Goal: Information Seeking & Learning: Understand process/instructions

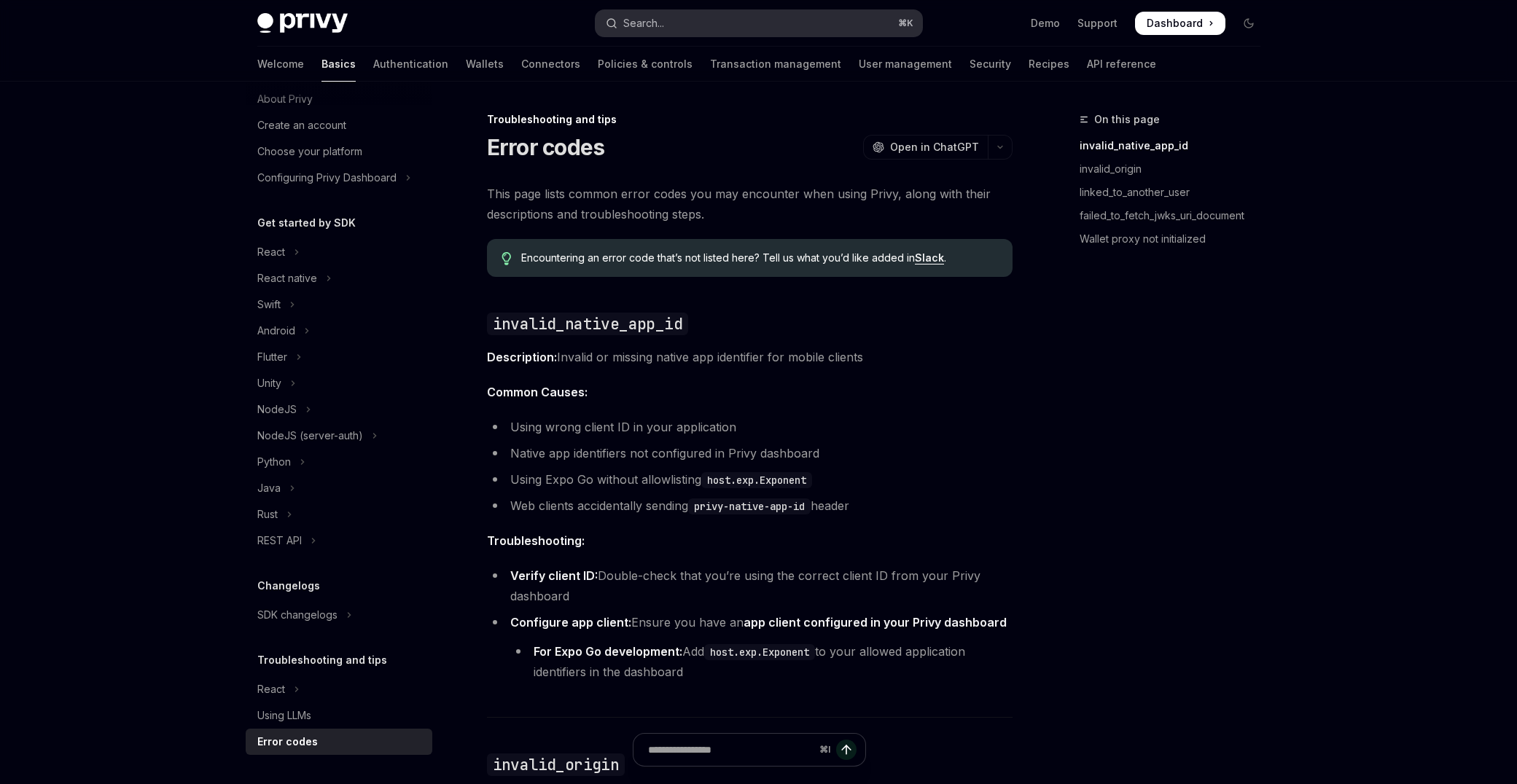
click at [830, 18] on button "Search... ⌘ K" at bounding box center [759, 23] width 326 height 26
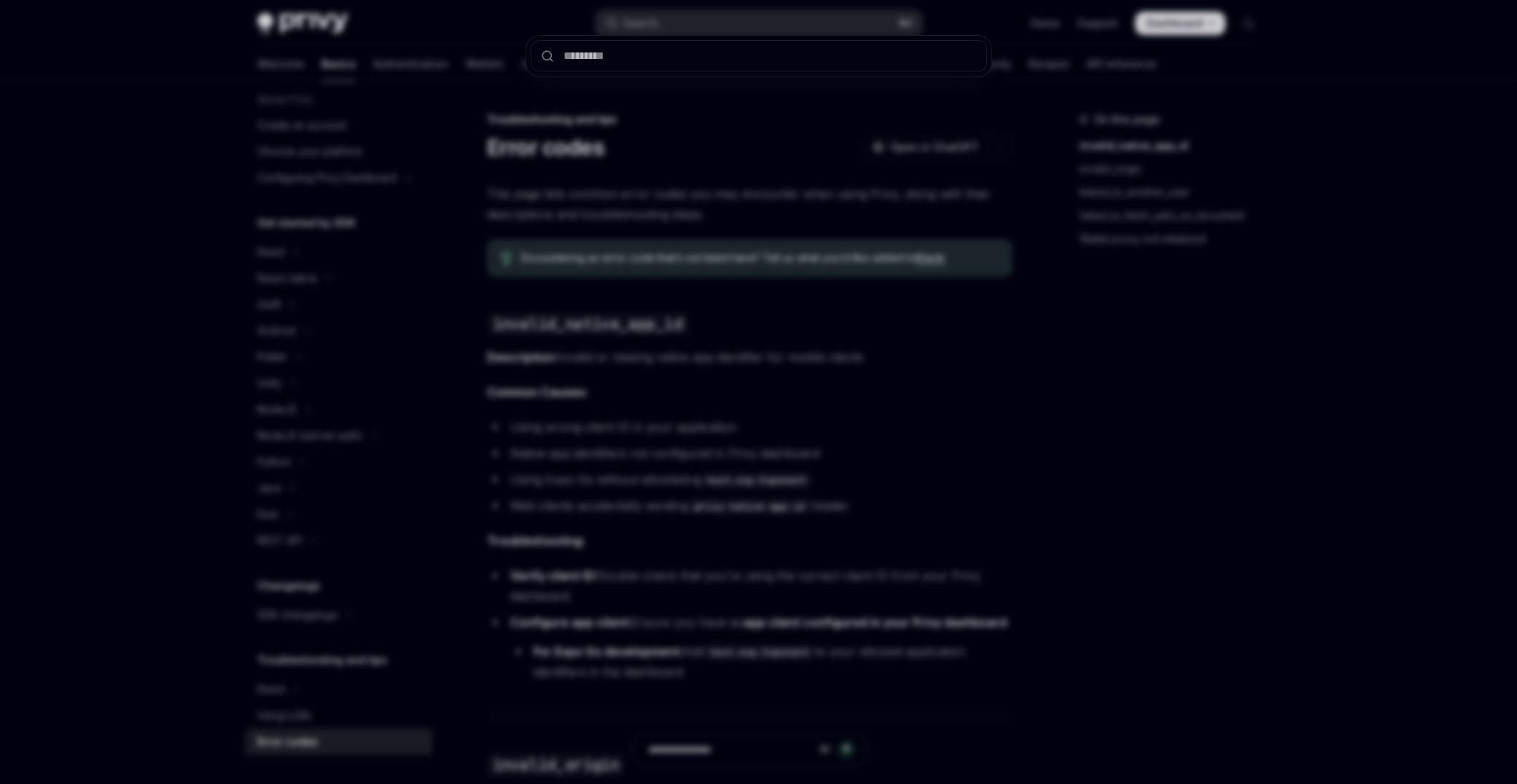
type input "**********"
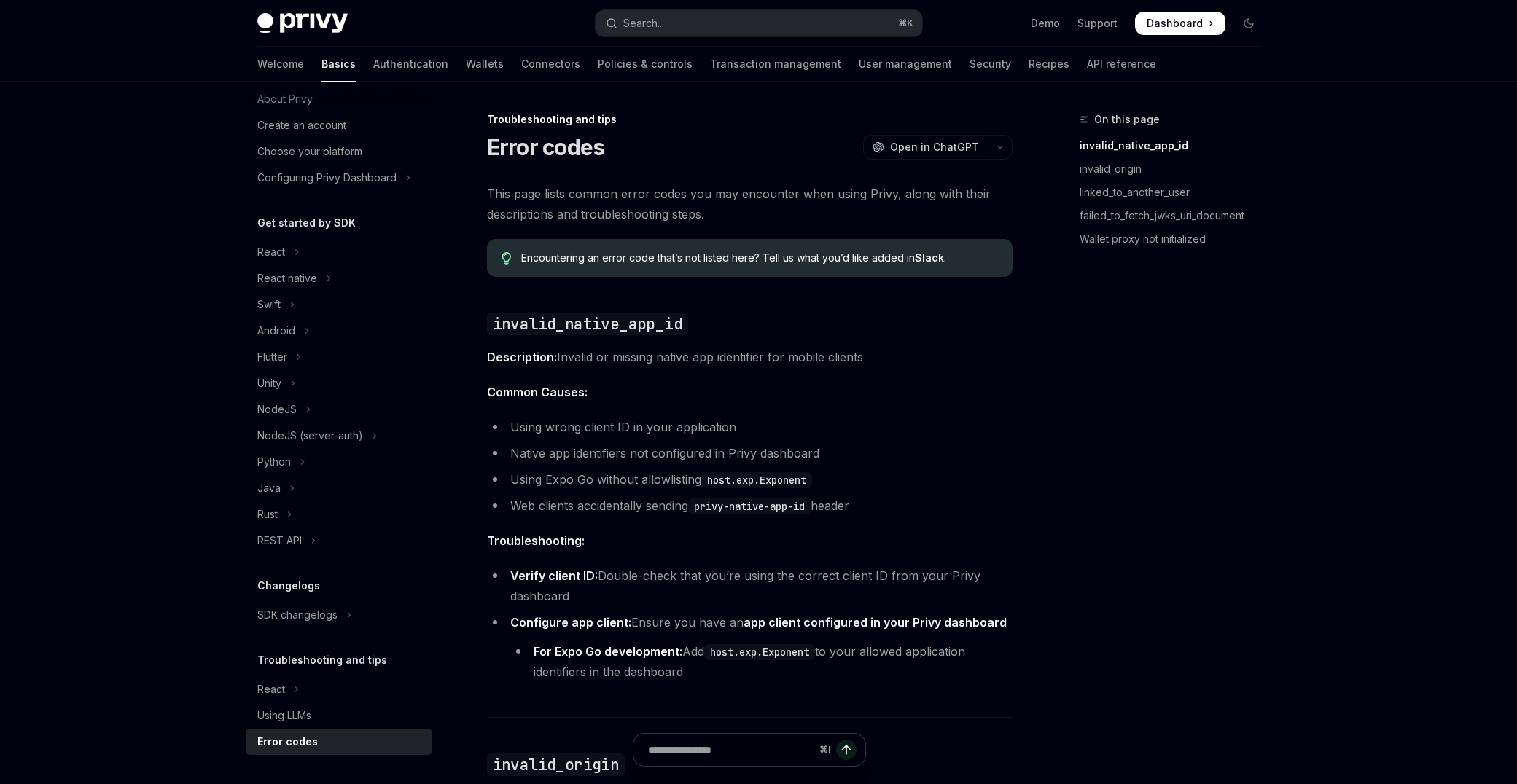
click at [287, 15] on img at bounding box center [303, 23] width 90 height 21
type textarea "*"
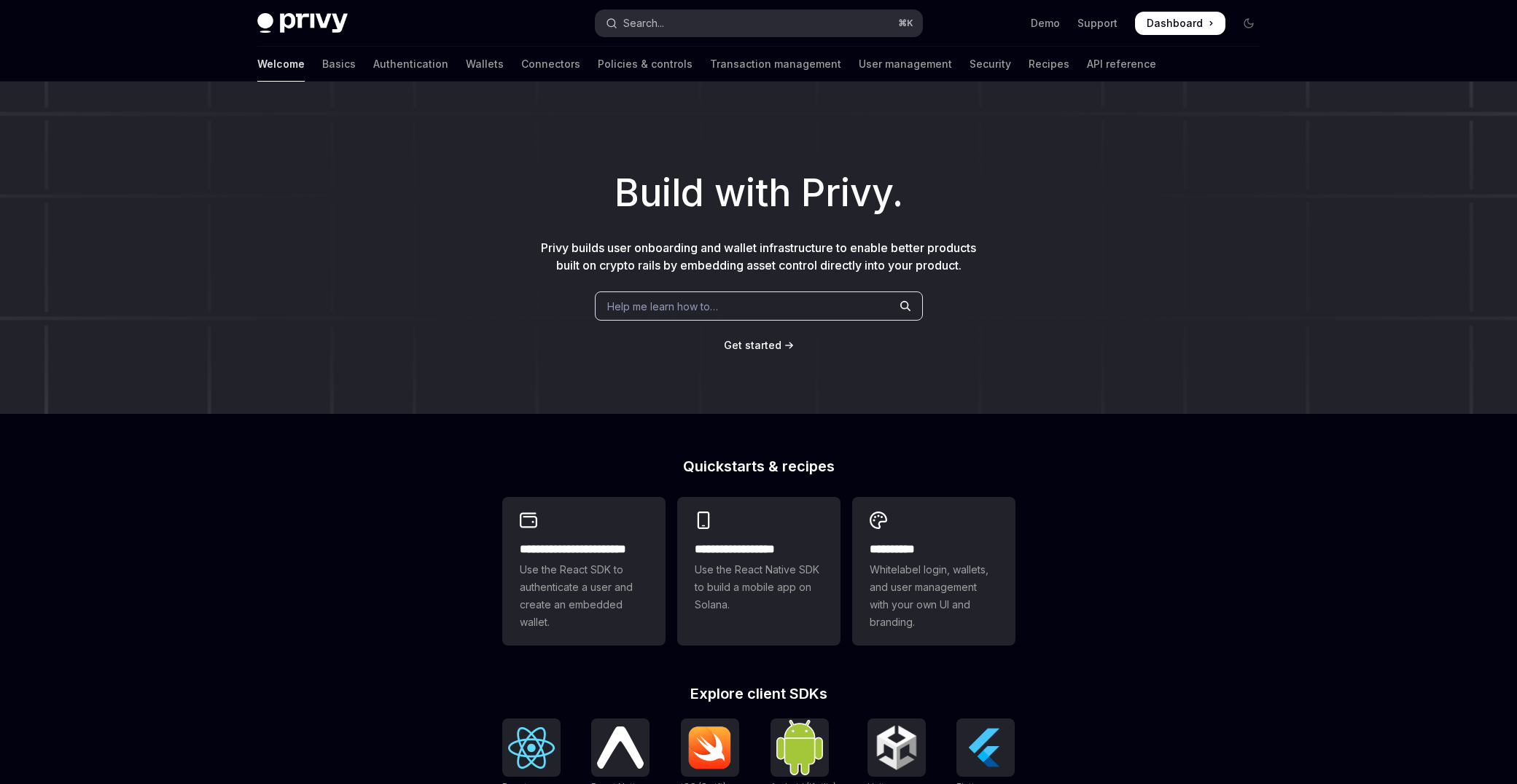
click at [655, 21] on div "Search..." at bounding box center [644, 23] width 41 height 18
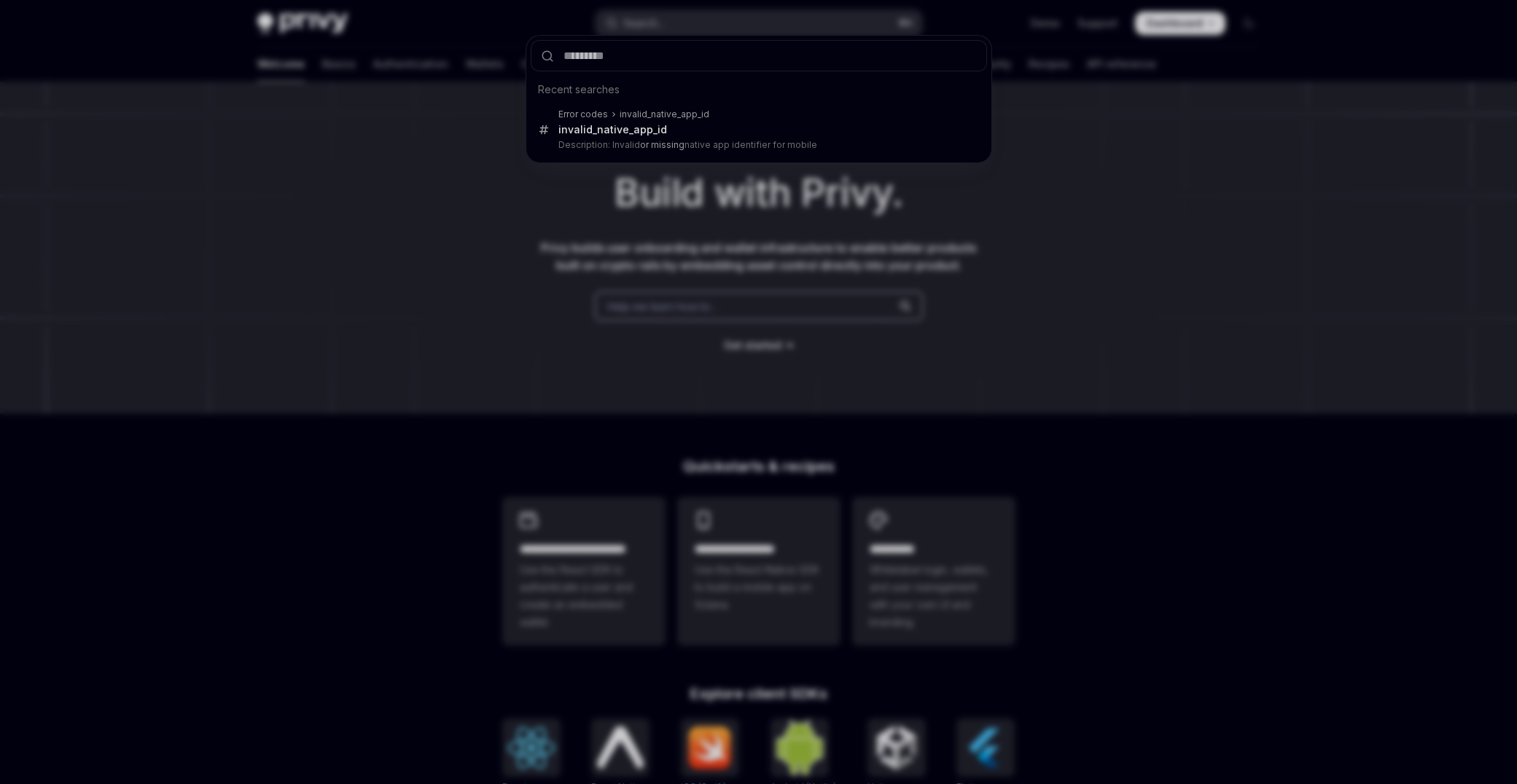
type input "**********"
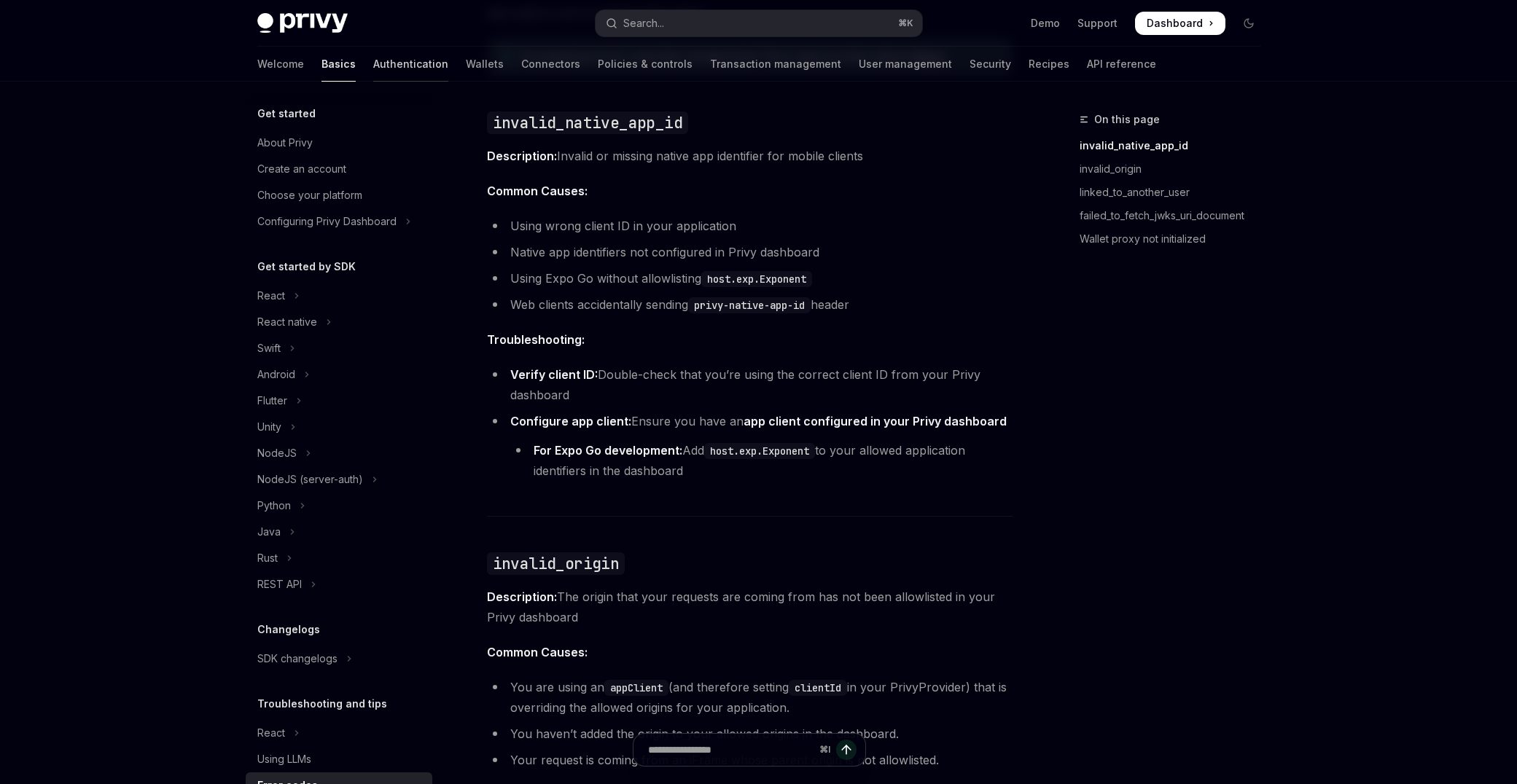
click at [373, 67] on link "Authentication" at bounding box center [410, 64] width 75 height 35
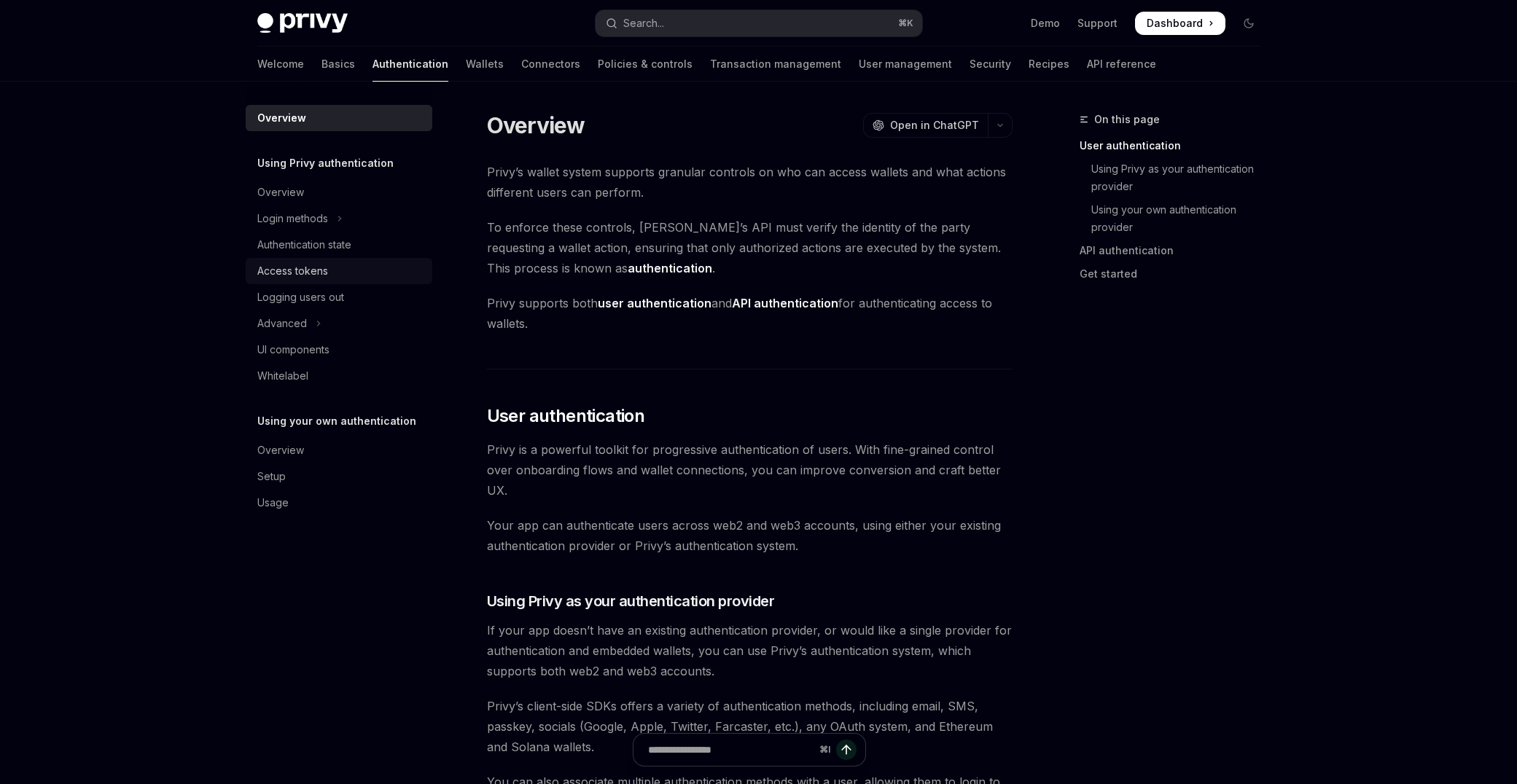
click at [340, 268] on div "Access tokens" at bounding box center [340, 271] width 166 height 18
type textarea "*"
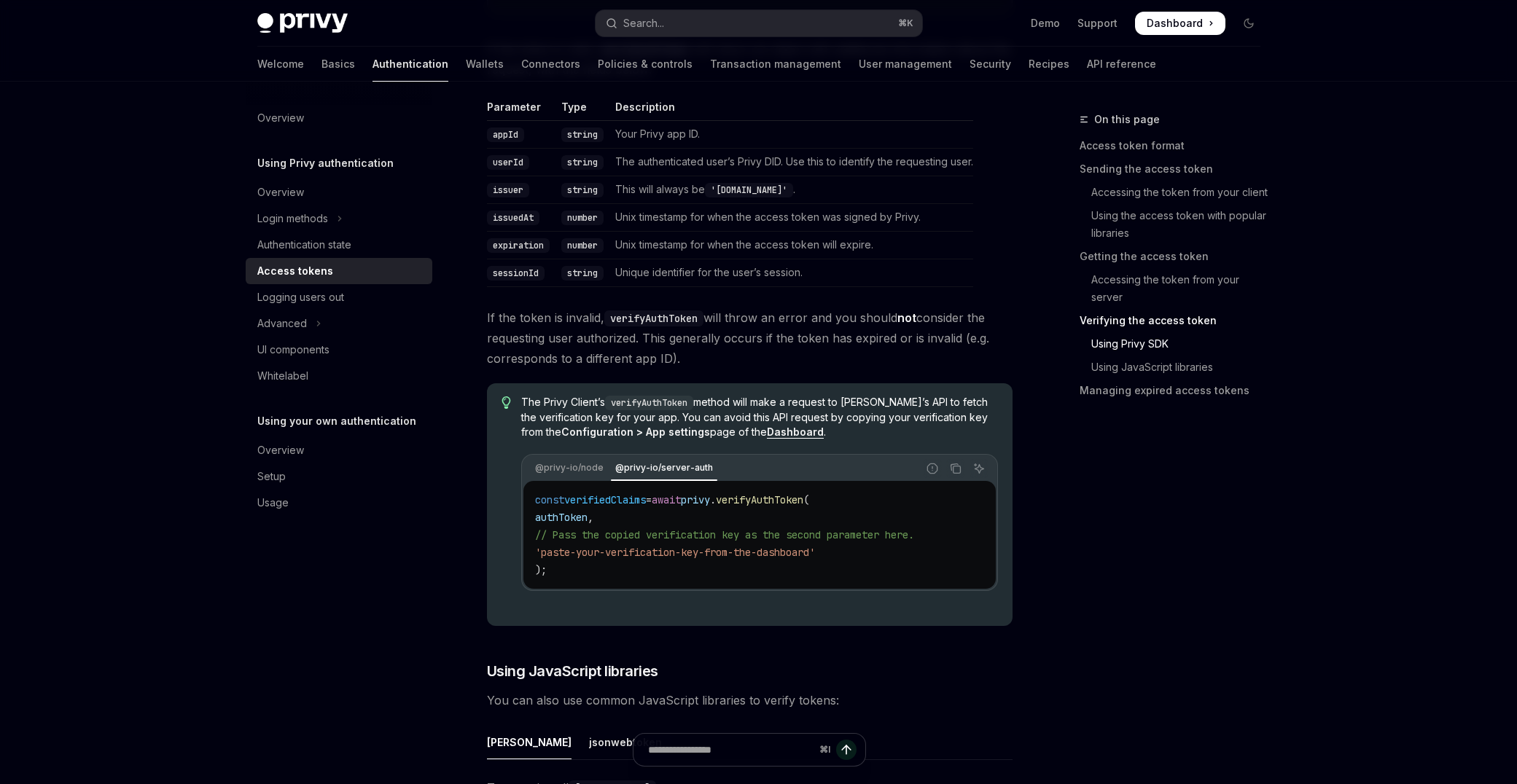
scroll to position [1945, 0]
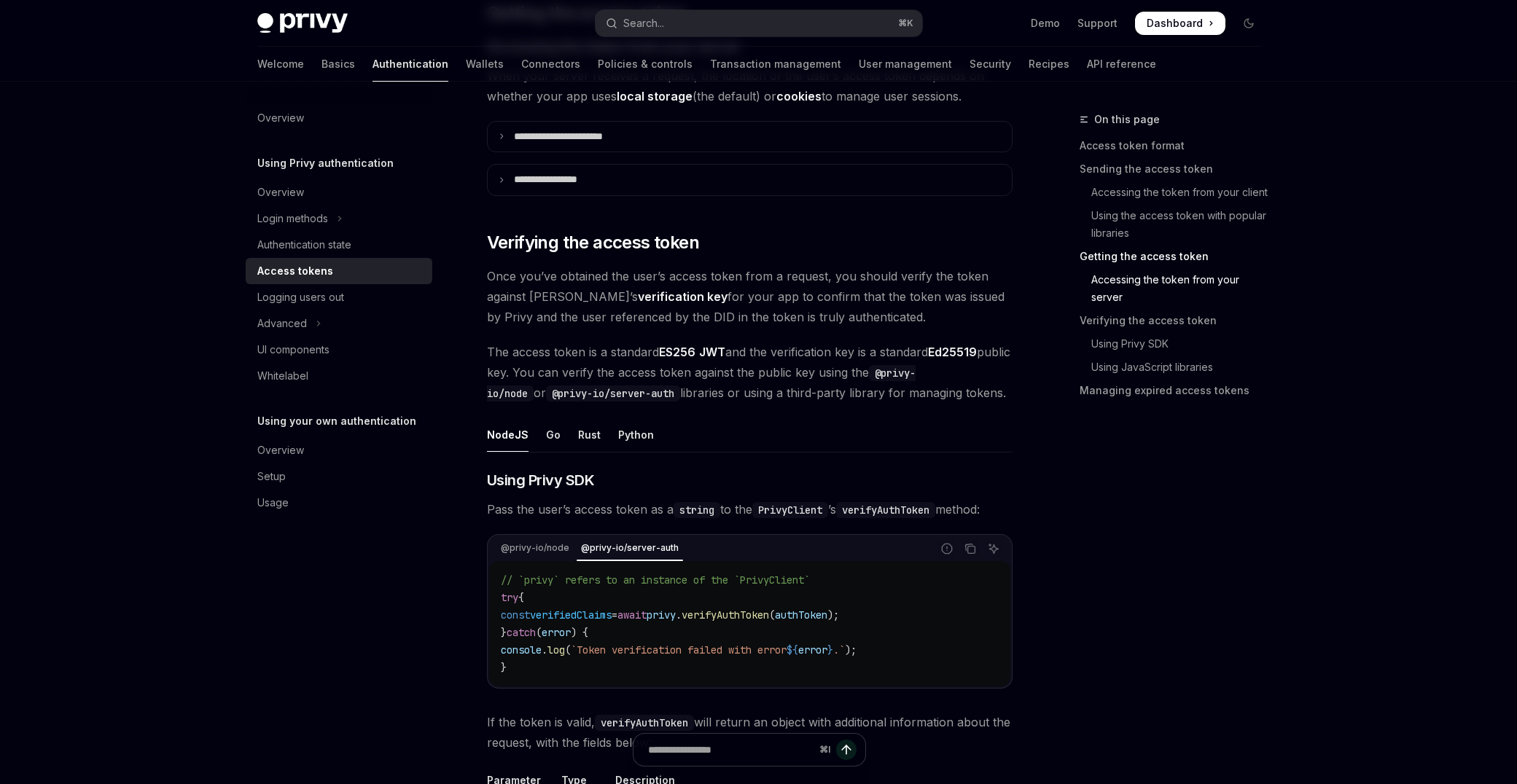
click at [605, 391] on code "@privy-io/server-auth" at bounding box center [613, 392] width 134 height 16
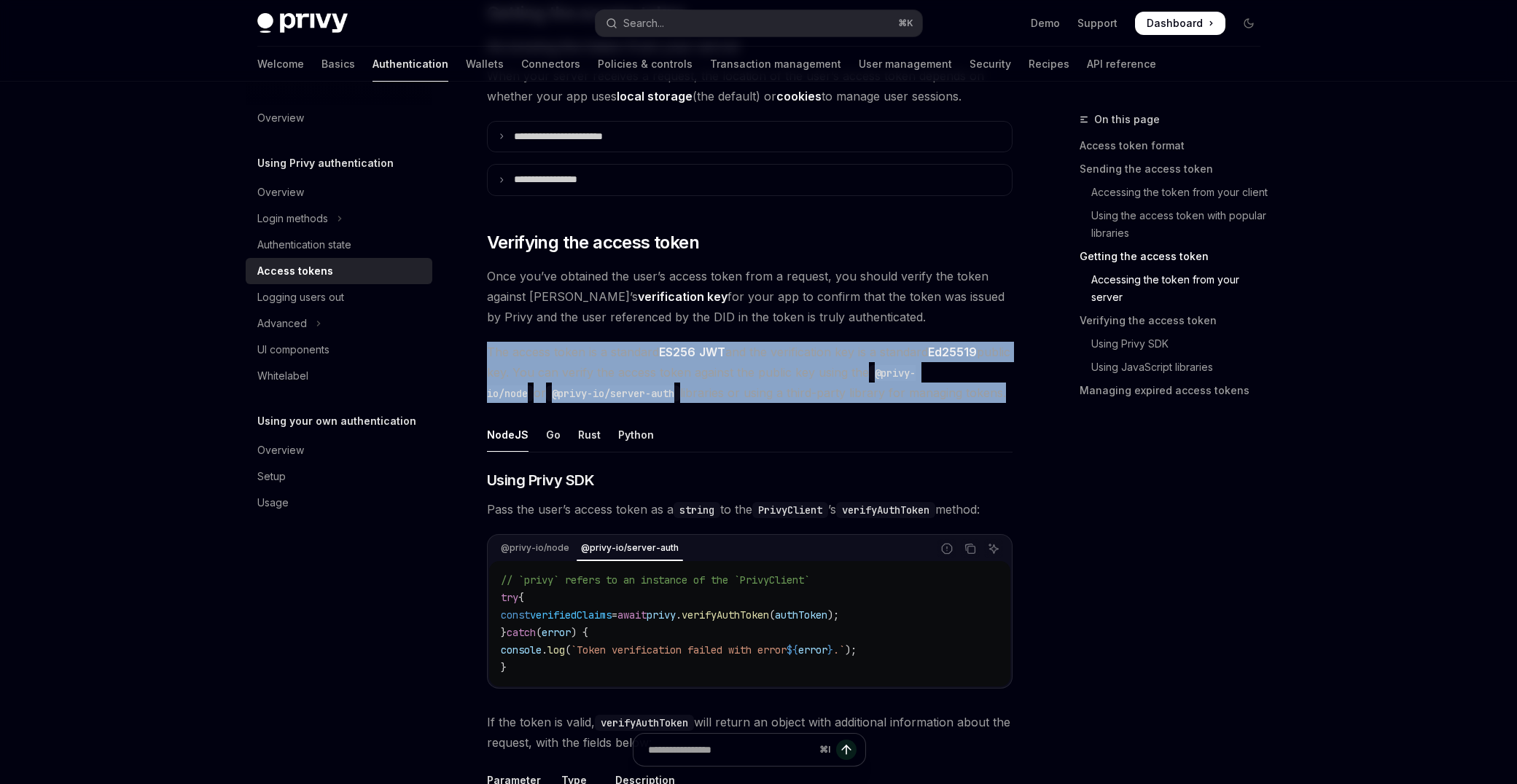
click at [605, 391] on code "@privy-io/server-auth" at bounding box center [613, 392] width 134 height 16
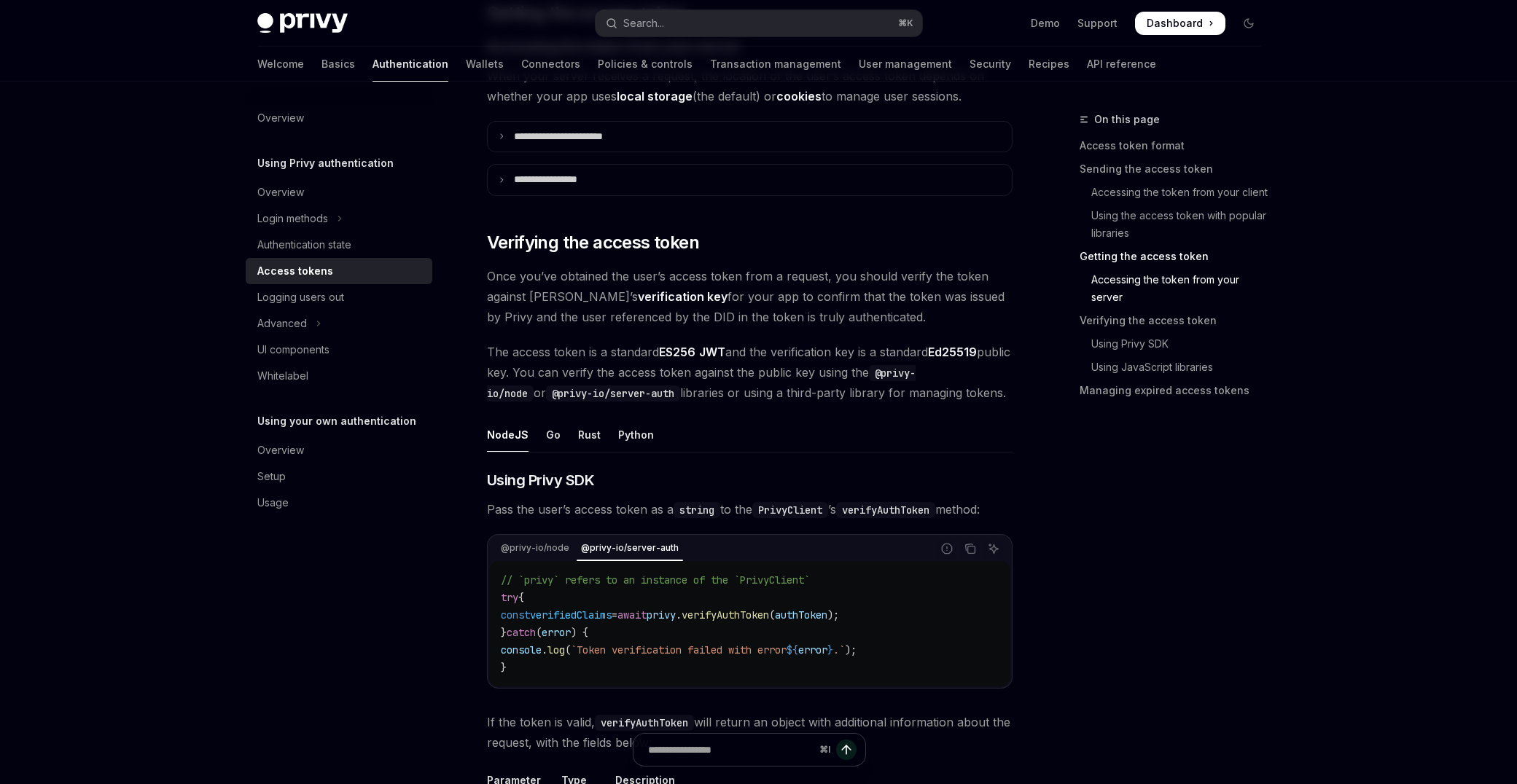
drag, startPoint x: 616, startPoint y: 398, endPoint x: 597, endPoint y: 397, distance: 19.0
click at [616, 398] on code "@privy-io/server-auth" at bounding box center [613, 392] width 134 height 16
click at [546, 390] on code "@privy-io/server-auth" at bounding box center [613, 392] width 134 height 16
drag, startPoint x: 504, startPoint y: 392, endPoint x: 635, endPoint y: 401, distance: 131.3
click at [635, 401] on span "The access token is a standard ES256 JWT and the verification key is a standard…" at bounding box center [750, 372] width 526 height 61
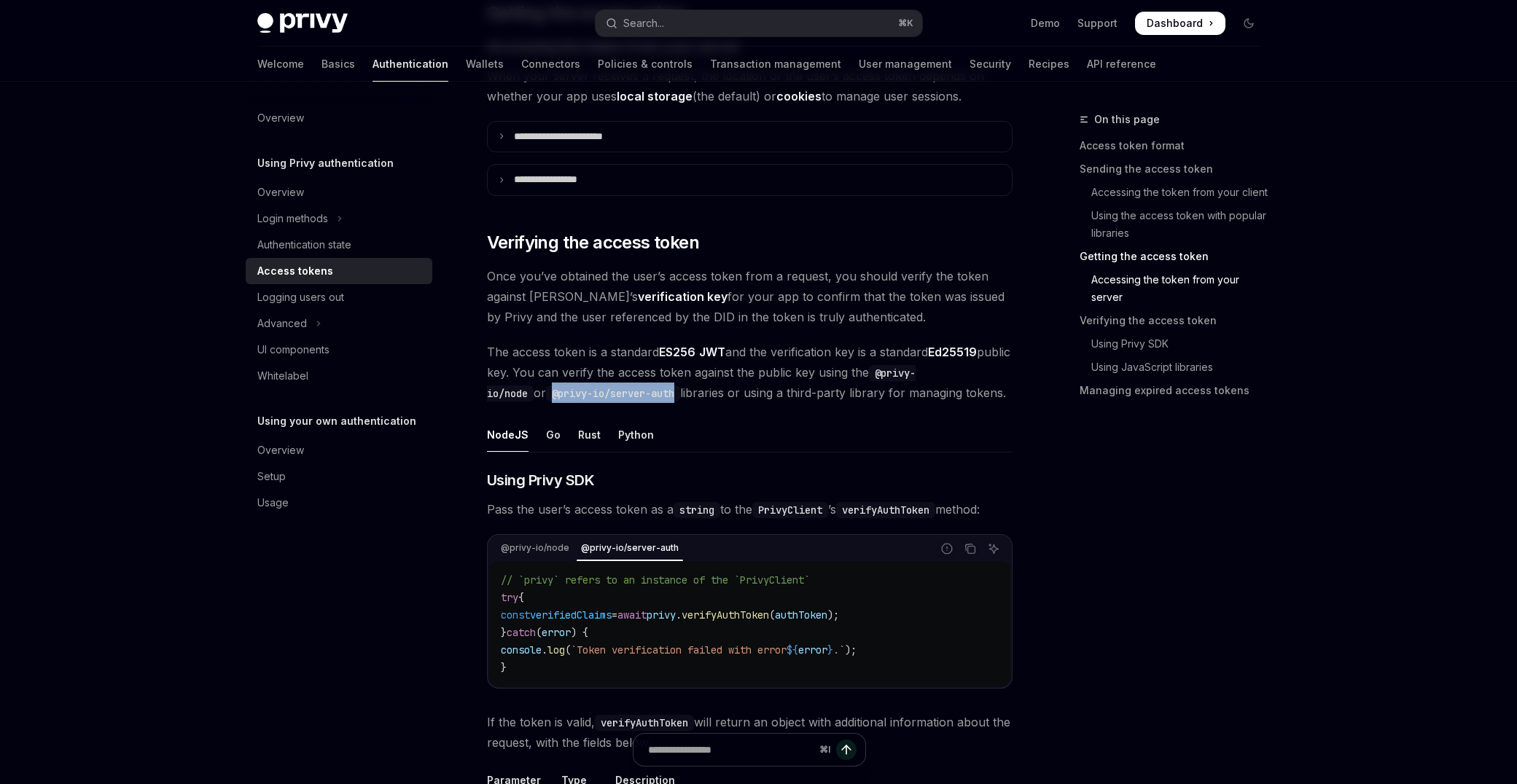
copy code "@privy-io/server-auth"
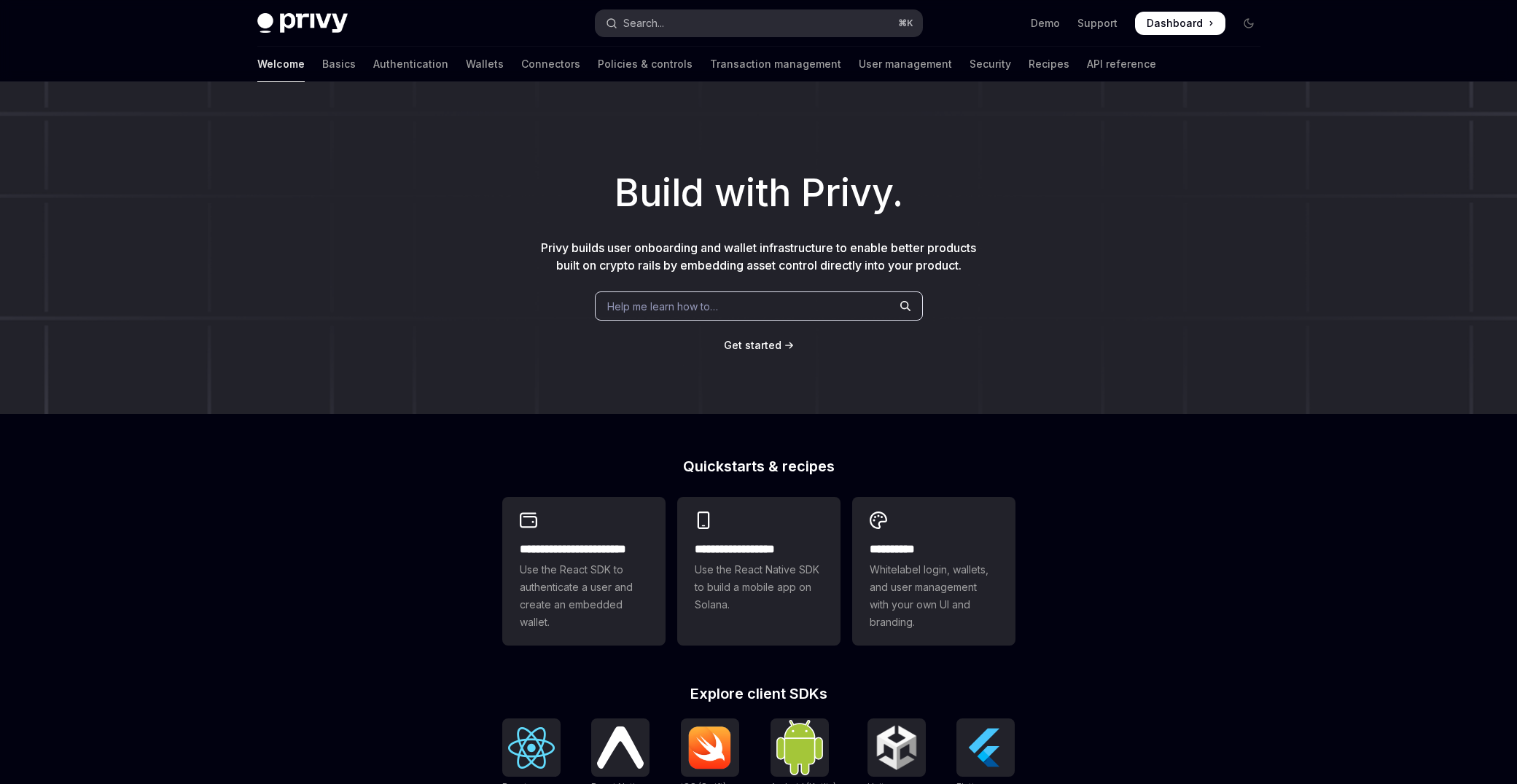
click at [680, 28] on button "Search... ⌘ K" at bounding box center [759, 23] width 326 height 26
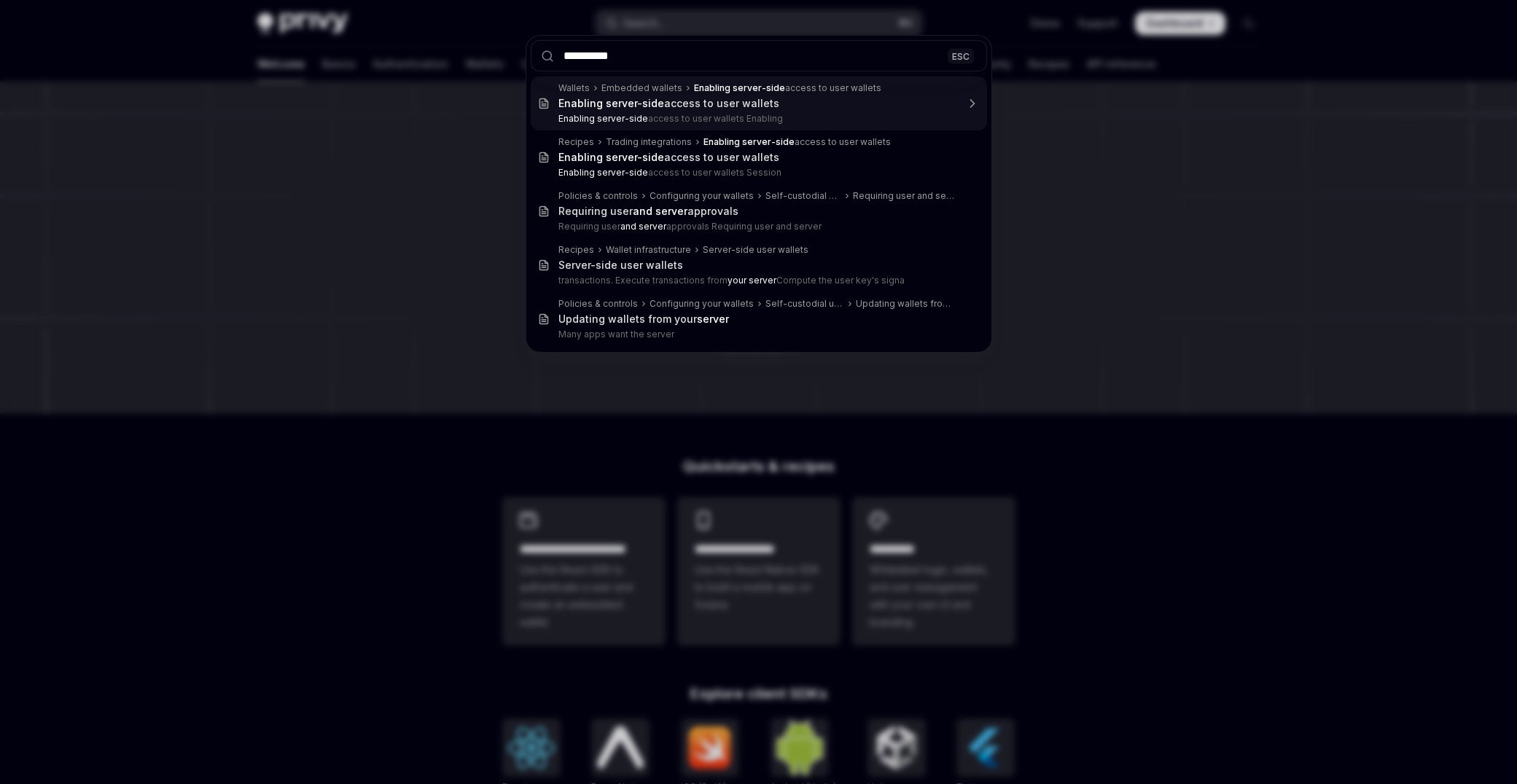
type input "**********"
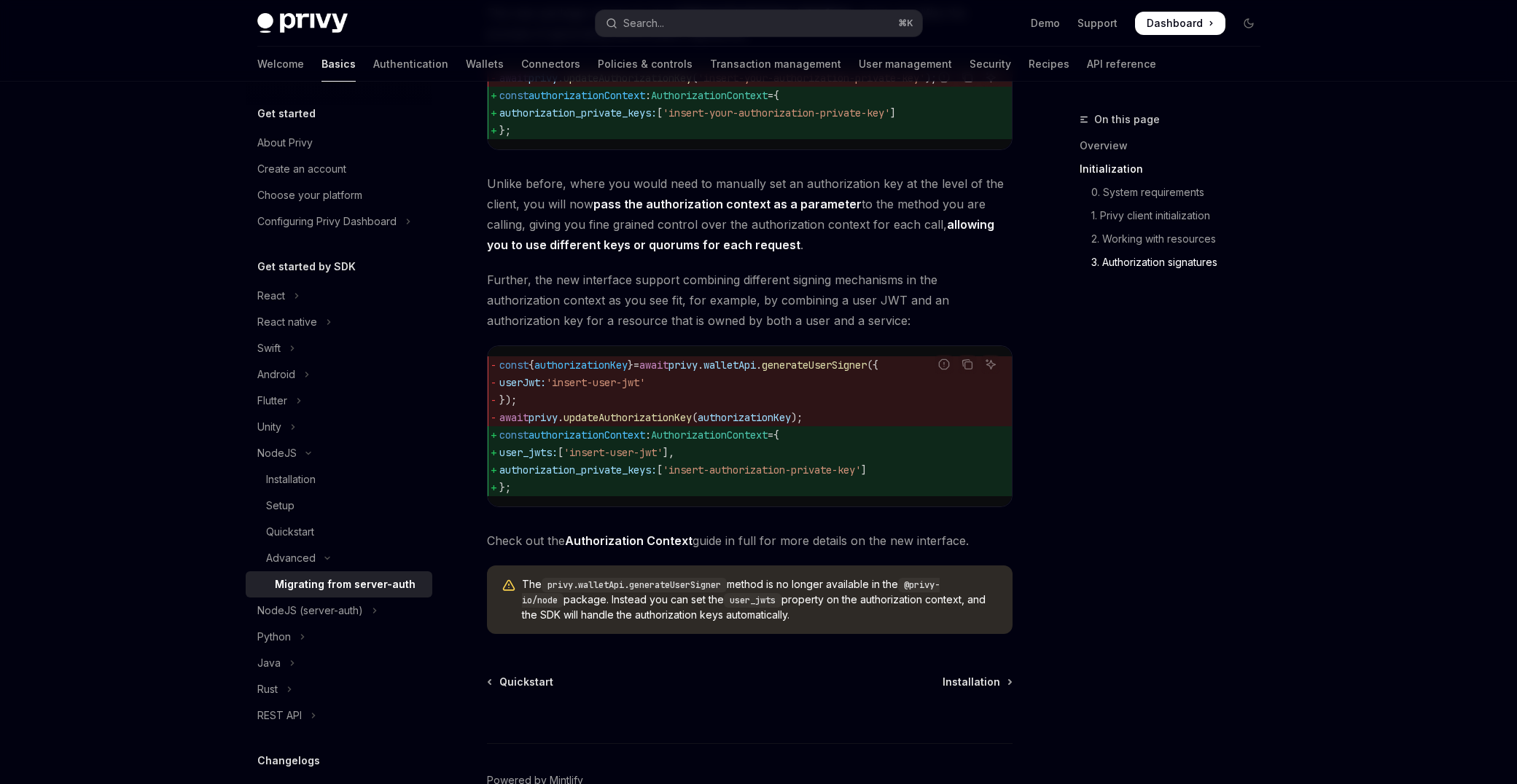
scroll to position [1791, 0]
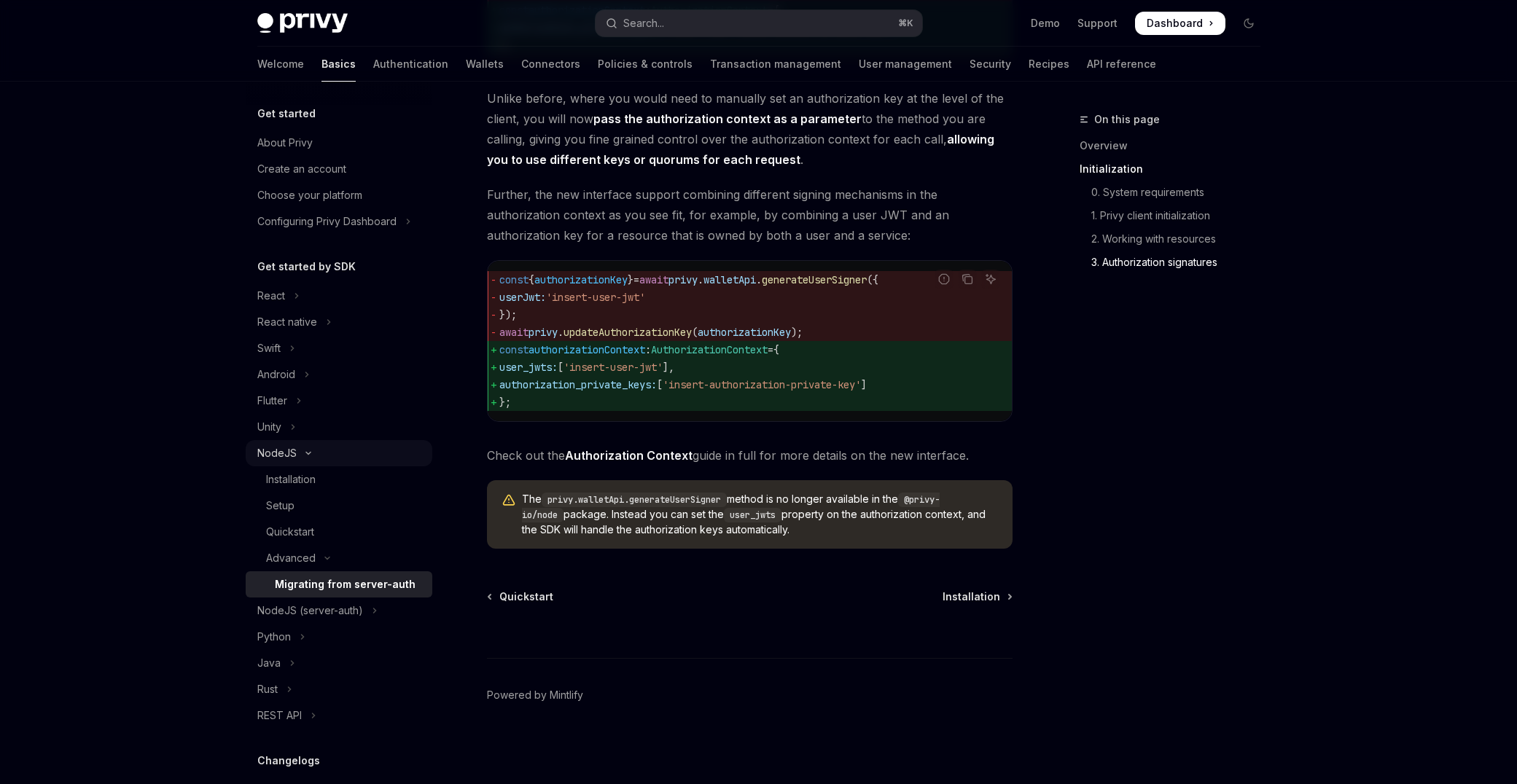
click at [303, 451] on icon "Toggle NodeJS section" at bounding box center [308, 453] width 18 height 6
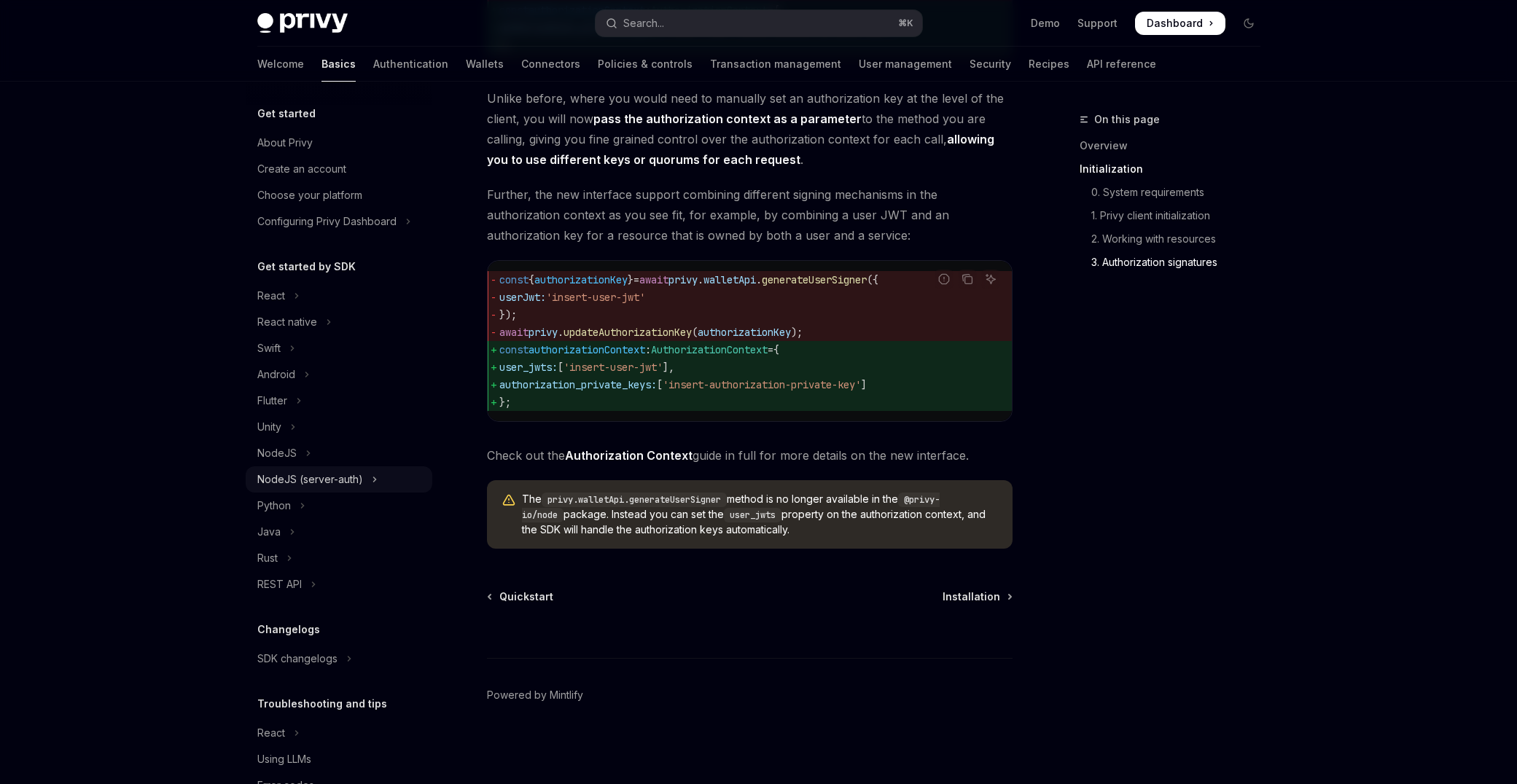
click at [328, 479] on div "NodeJS (server-auth)" at bounding box center [310, 480] width 106 height 18
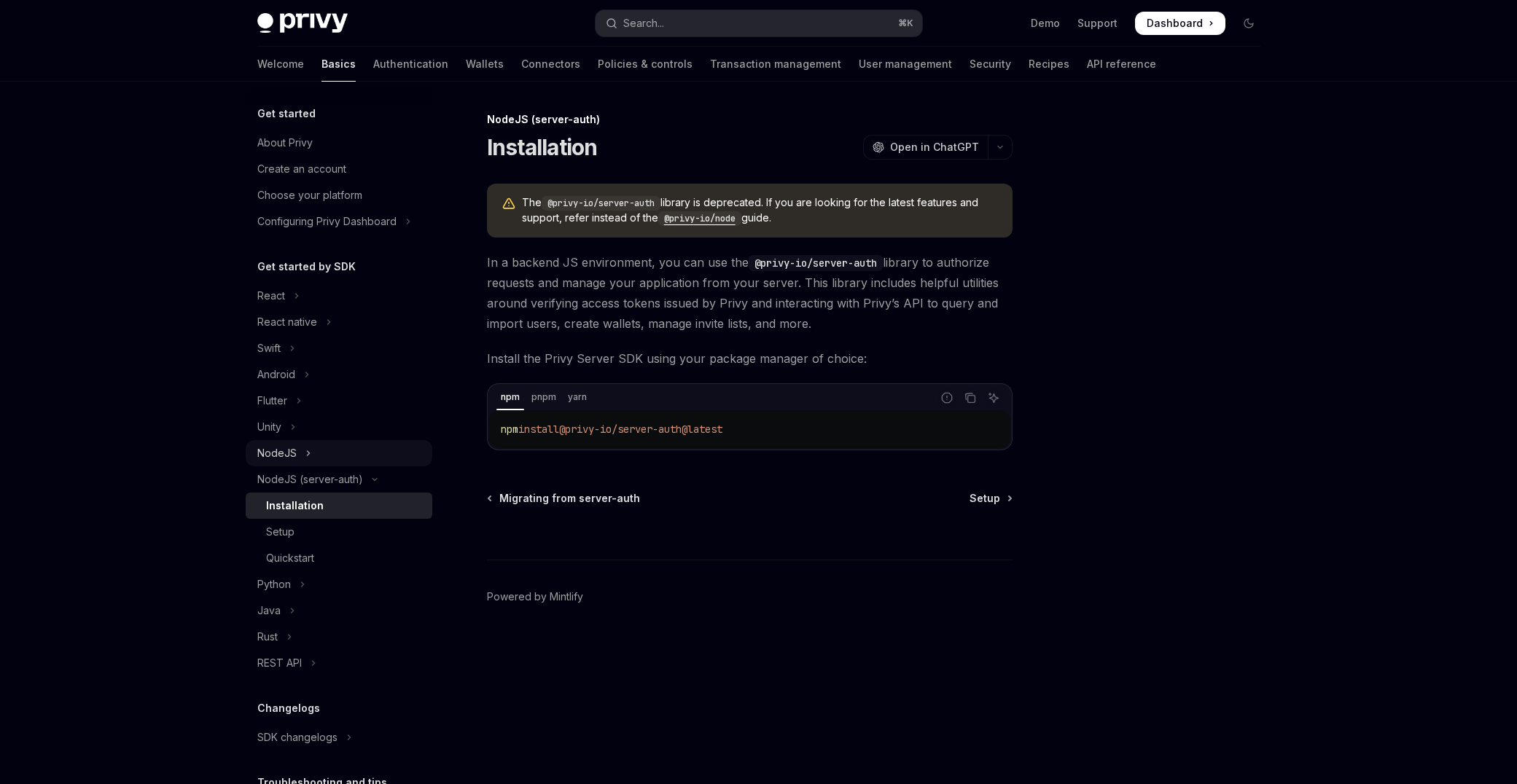
click at [271, 441] on button "NodeJS" at bounding box center [338, 453] width 186 height 26
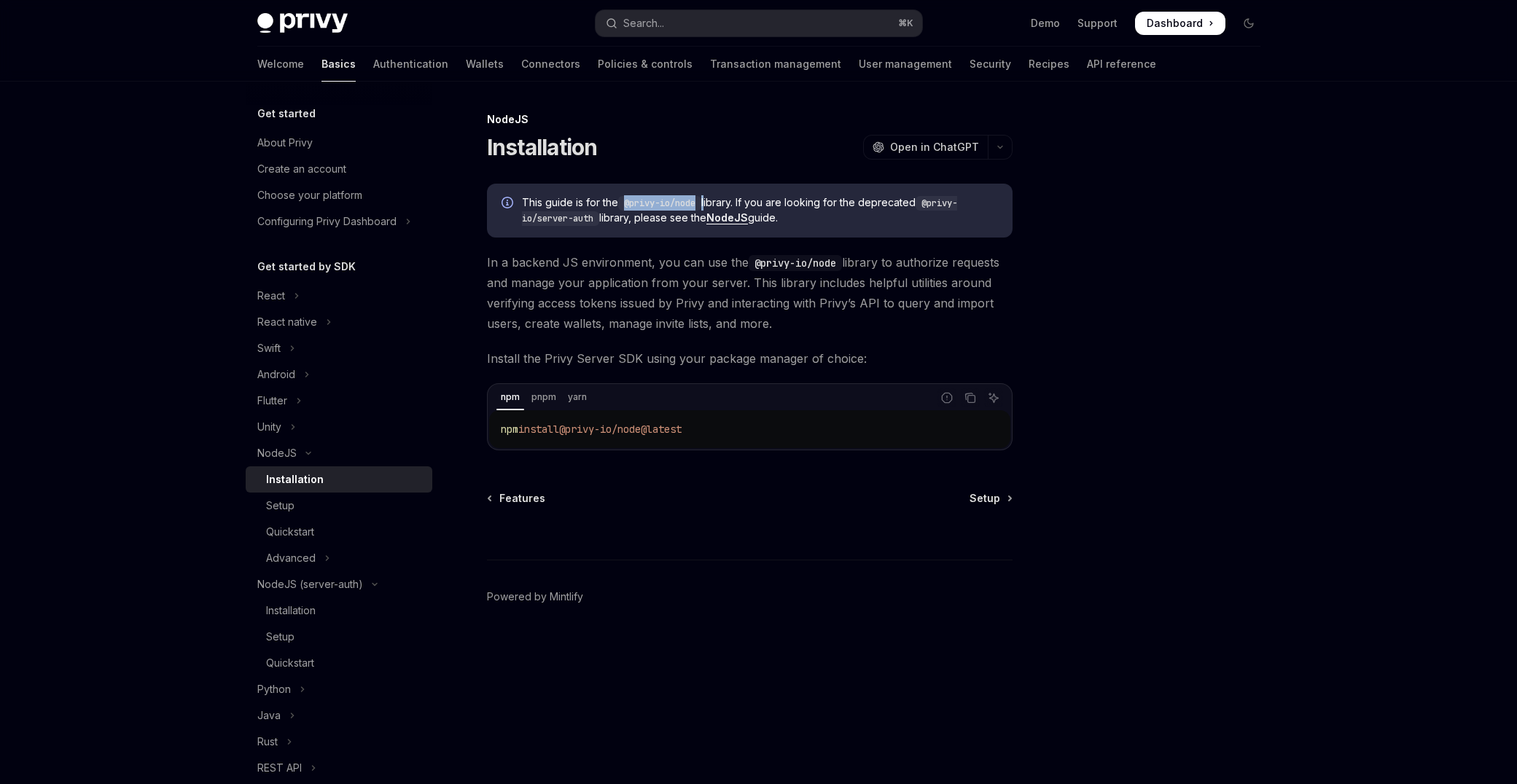
drag, startPoint x: 628, startPoint y: 203, endPoint x: 707, endPoint y: 206, distance: 79.1
click at [707, 206] on span "This guide is for the @privy-io/node library. If you are looking for the deprec…" at bounding box center [760, 210] width 476 height 31
copy span "@privy-io/node"
click at [303, 511] on div "Setup" at bounding box center [345, 506] width 157 height 18
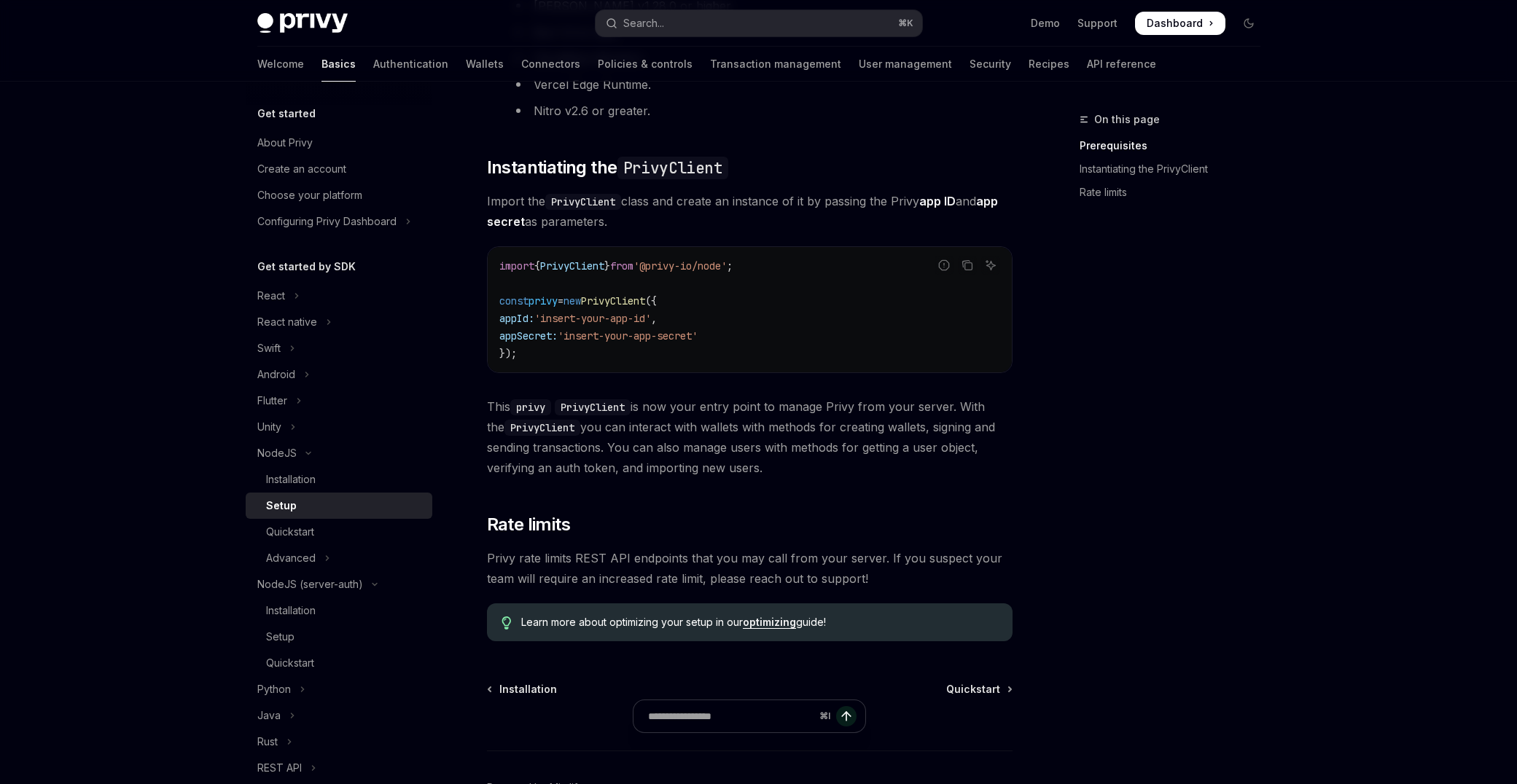
scroll to position [432, 0]
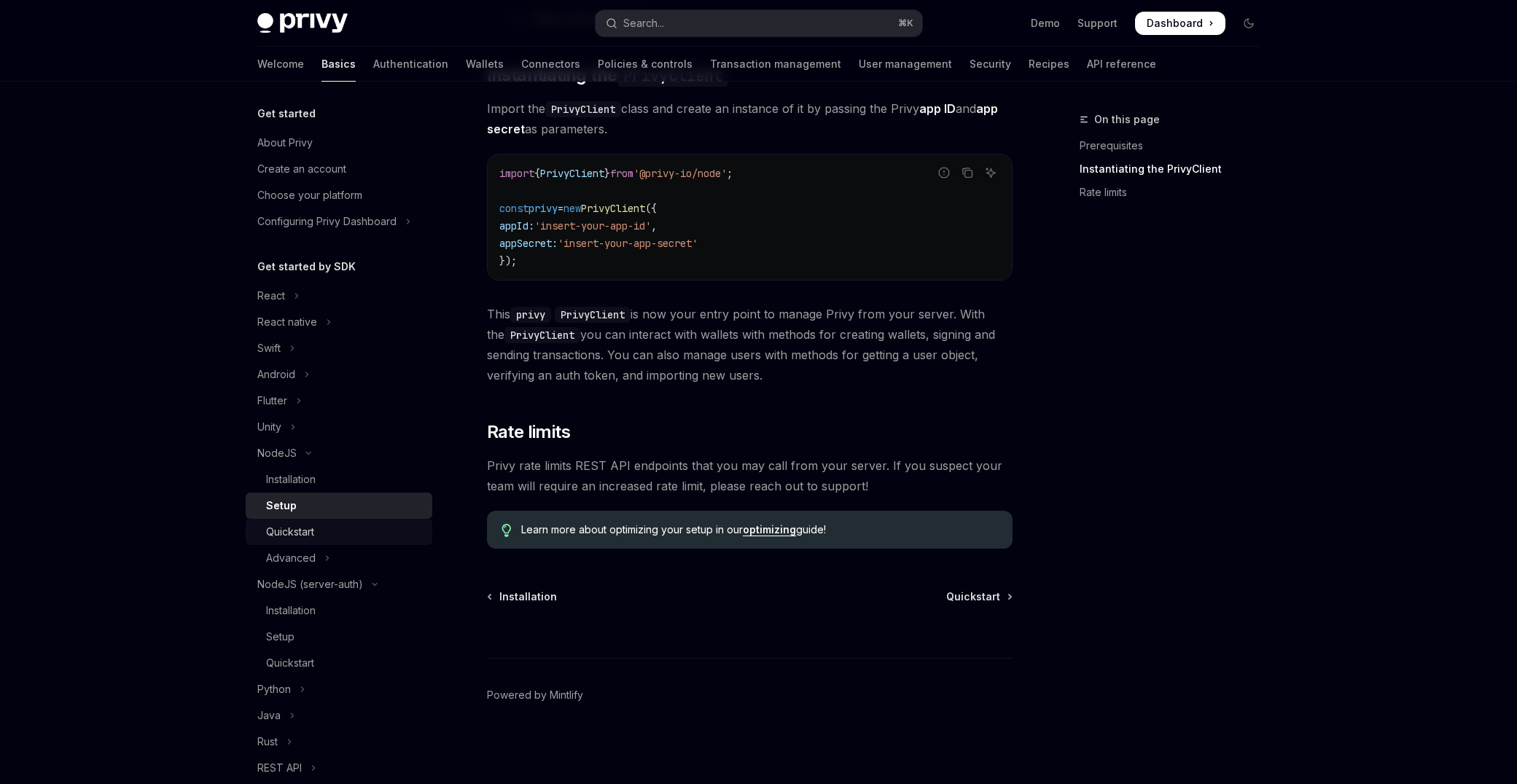
click at [320, 530] on div "Quickstart" at bounding box center [345, 532] width 157 height 18
type textarea "*"
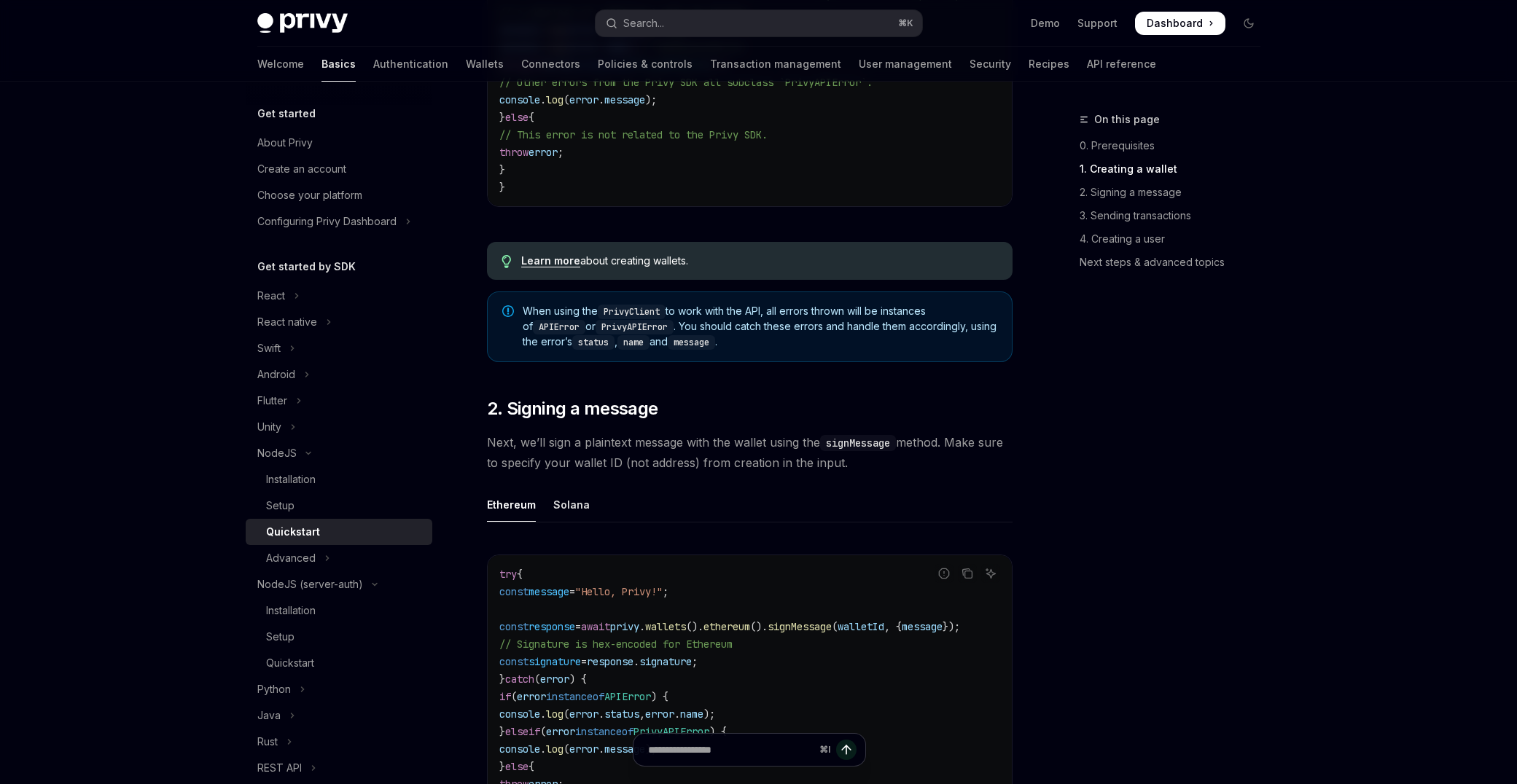
scroll to position [863, 0]
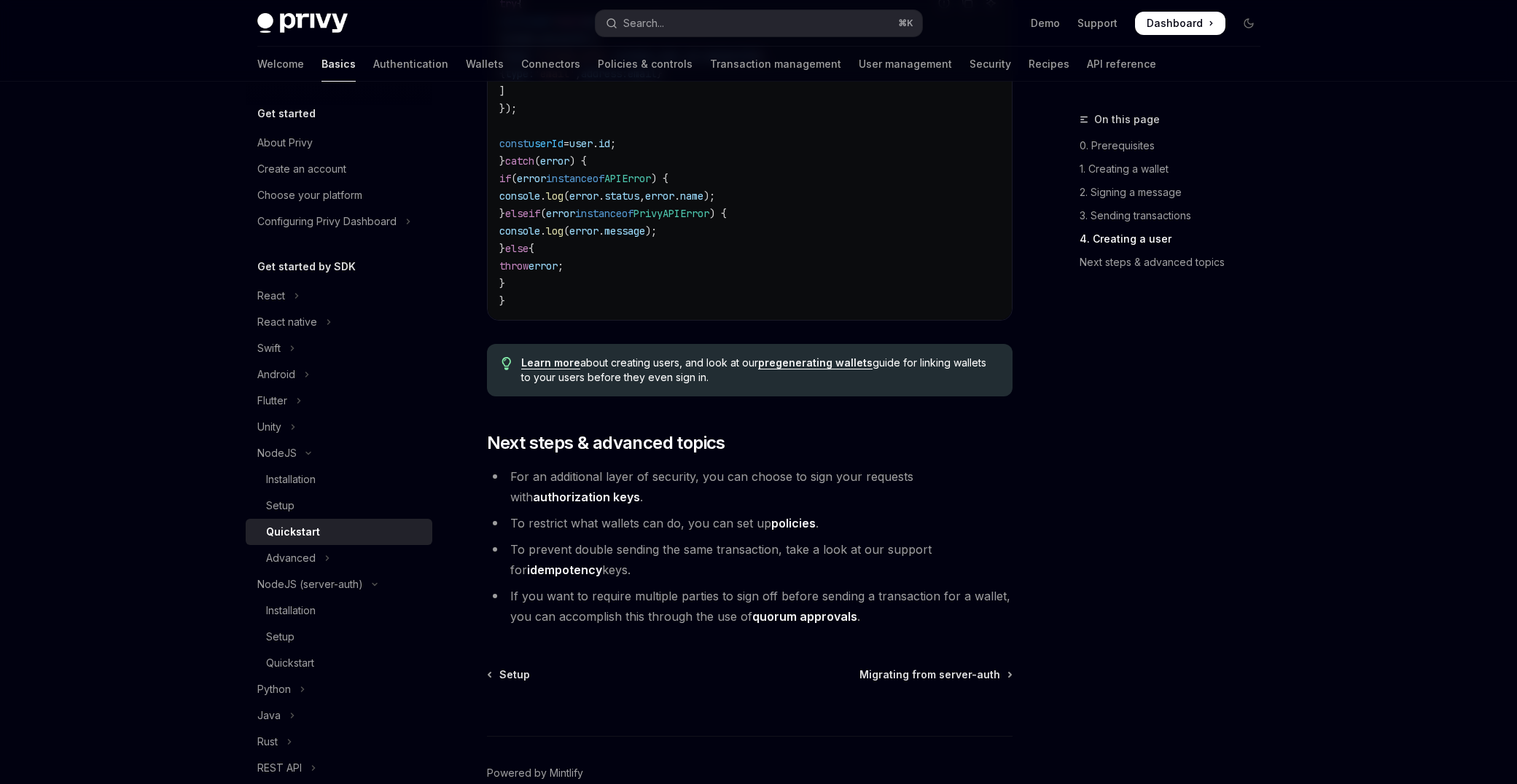
scroll to position [2795, 0]
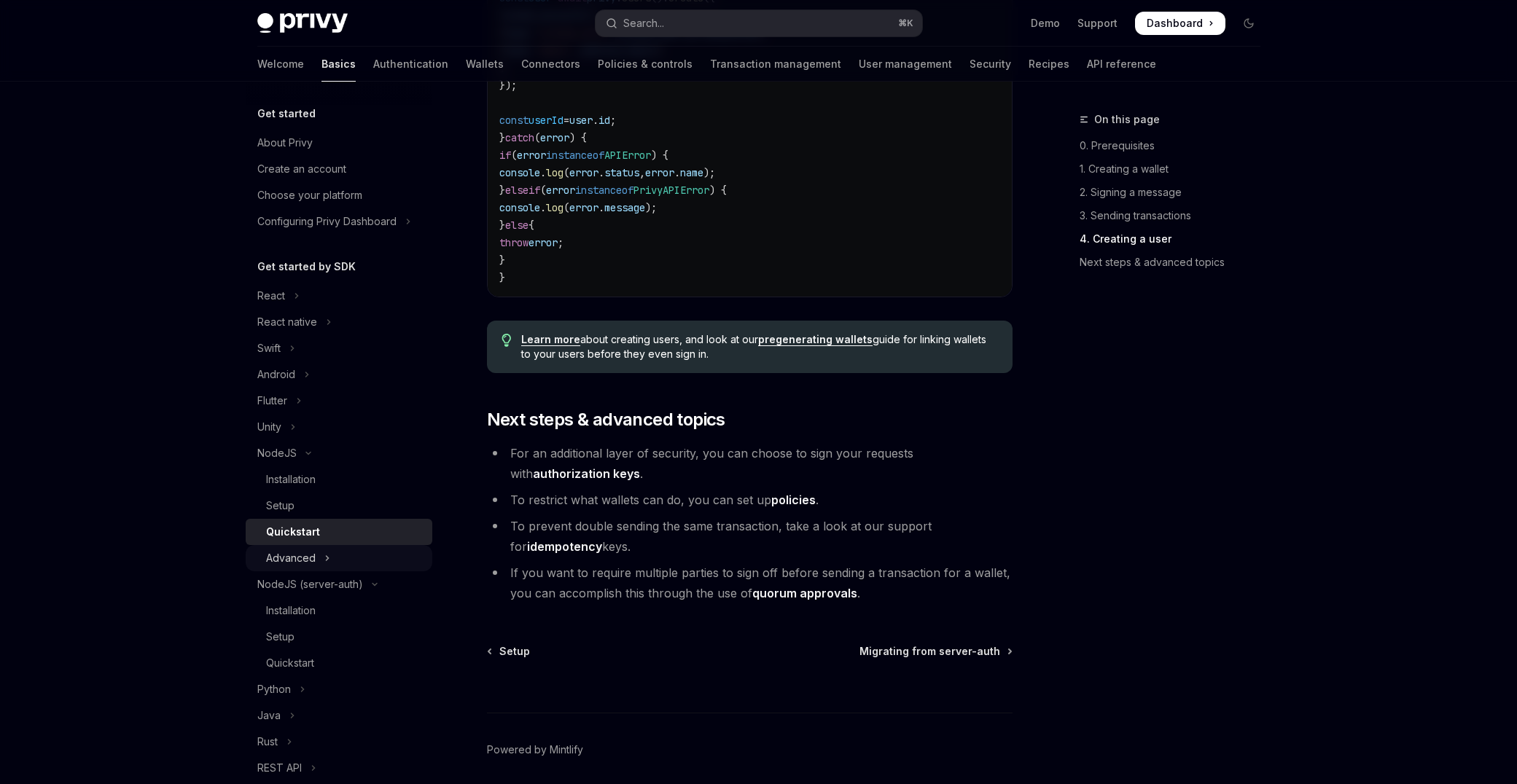
click at [379, 556] on button "Advanced" at bounding box center [338, 558] width 186 height 26
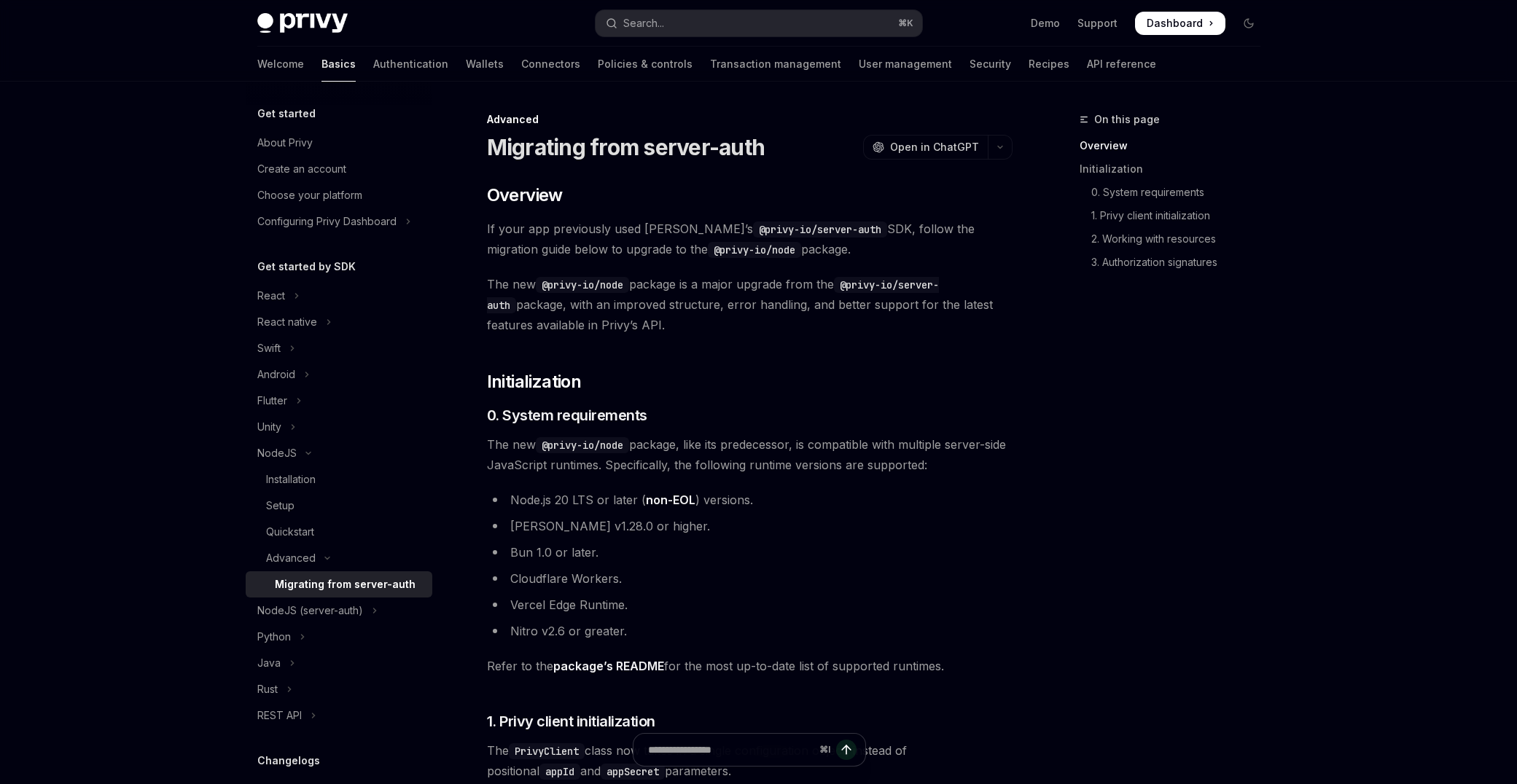
click at [707, 253] on code "@privy-io/node" at bounding box center [754, 249] width 94 height 16
drag, startPoint x: 625, startPoint y: 247, endPoint x: 714, endPoint y: 256, distance: 89.5
click at [714, 256] on code "@privy-io/node" at bounding box center [754, 249] width 94 height 16
copy code "@privy-io/node"
